Goal: Information Seeking & Learning: Learn about a topic

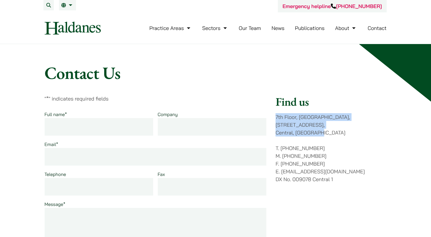
drag, startPoint x: 276, startPoint y: 115, endPoint x: 341, endPoint y: 126, distance: 66.3
click at [341, 126] on p "7th Floor, Ruttonjee House, 11 Duddell Street, Central, Hong Kong" at bounding box center [330, 124] width 111 height 23
copy p "7th Floor, Ruttonjee House, 11 Duddell Street, Central, Hong Kong"
click at [306, 27] on link "Publications" at bounding box center [310, 28] width 30 height 7
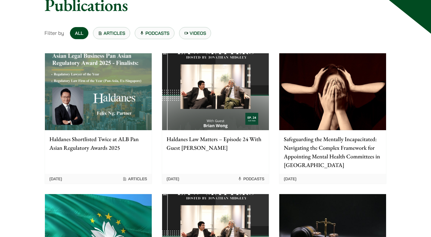
scroll to position [70, 0]
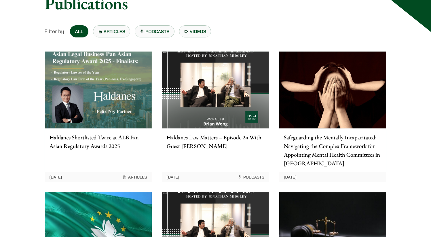
click at [77, 109] on img at bounding box center [98, 90] width 107 height 77
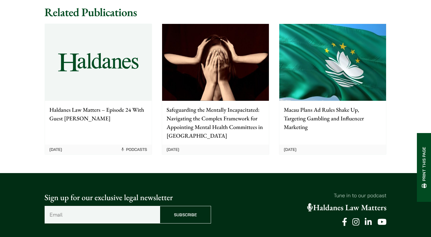
scroll to position [662, 0]
